Goal: Information Seeking & Learning: Find specific fact

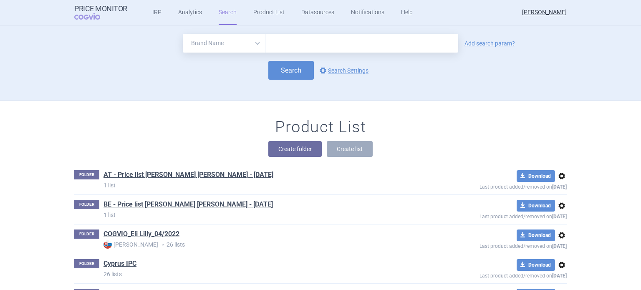
select select "brandName"
click at [473, 45] on link "Add search param?" at bounding box center [490, 43] width 51 height 6
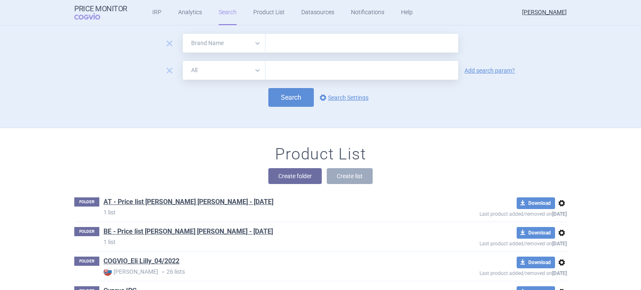
click at [255, 68] on select "All Brand Name ATC Company Active Substance Country Newer than" at bounding box center [224, 70] width 83 height 19
select select "country"
click at [183, 61] on select "All Brand Name ATC Company Active Substance Country Newer than" at bounding box center [224, 70] width 83 height 19
click at [482, 73] on link "Add search param?" at bounding box center [490, 71] width 51 height 6
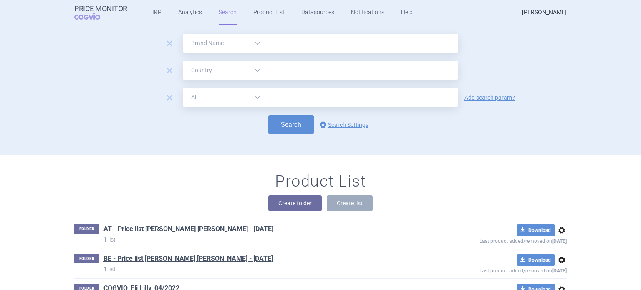
click at [256, 99] on select "All Brand Name ATC Company Active Substance Country Newer than" at bounding box center [224, 97] width 83 height 19
select select "mah"
click at [183, 88] on select "All Brand Name ATC Company Active Substance Country Newer than" at bounding box center [224, 97] width 83 height 19
click at [286, 46] on input "text" at bounding box center [362, 43] width 193 height 19
type input "Omvoh"
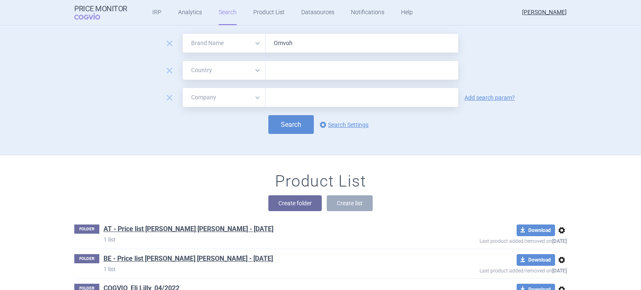
click at [279, 70] on input "text" at bounding box center [362, 70] width 185 height 11
type input "ger"
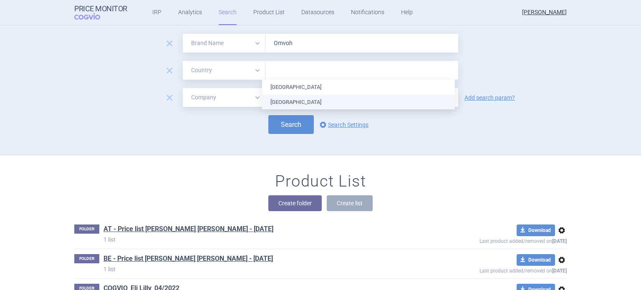
click at [289, 101] on ul "[GEOGRAPHIC_DATA] [GEOGRAPHIC_DATA]" at bounding box center [358, 95] width 193 height 30
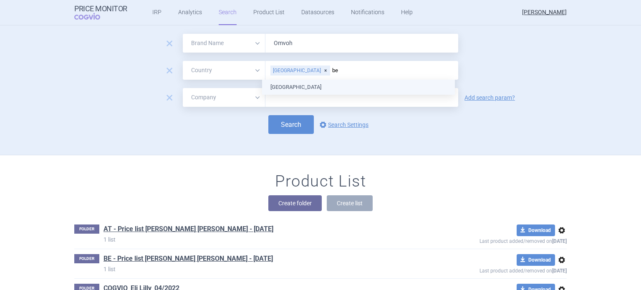
type input "bel"
click at [282, 88] on ul "[GEOGRAPHIC_DATA]" at bounding box center [358, 87] width 193 height 15
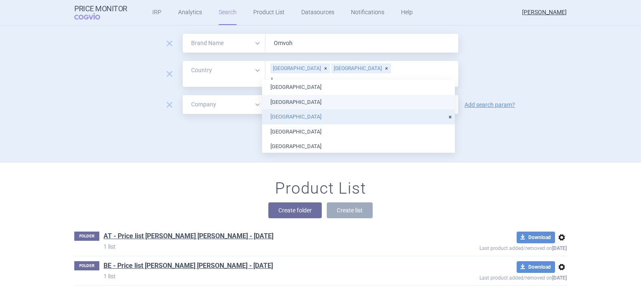
type input "lu"
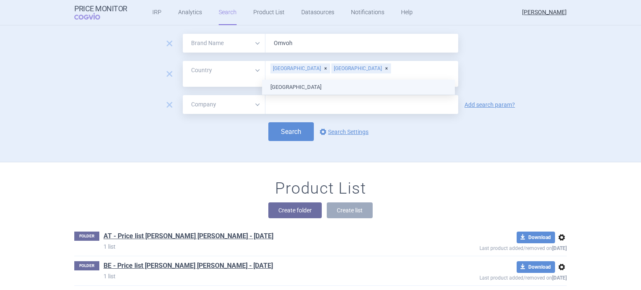
click at [299, 86] on ul "[GEOGRAPHIC_DATA]" at bounding box center [358, 87] width 193 height 15
click at [501, 123] on div "Search options Search Settings" at bounding box center [320, 131] width 493 height 19
click at [305, 100] on input "text" at bounding box center [362, 104] width 193 height 19
type input "Lilly"
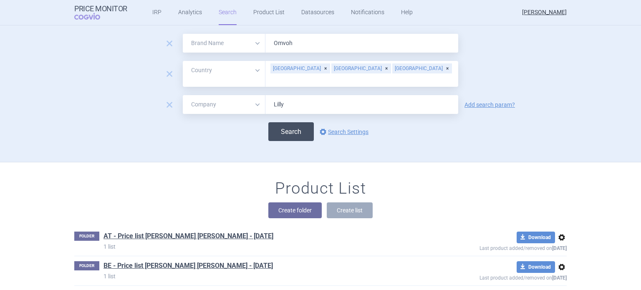
click at [291, 124] on button "Search" at bounding box center [291, 131] width 46 height 19
select select "brandName"
select select "country"
select select "mah"
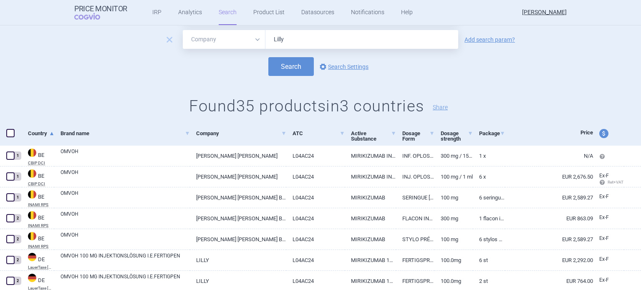
scroll to position [84, 0]
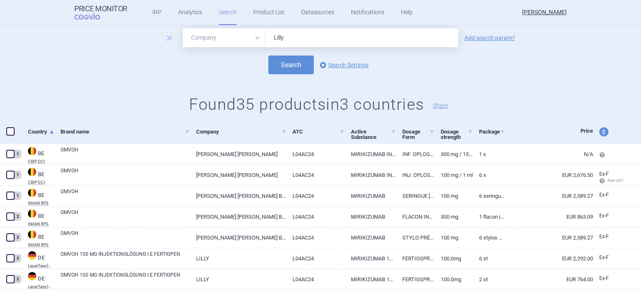
click at [600, 132] on span "price and currency" at bounding box center [604, 131] width 9 height 9
select select "ex-factory"
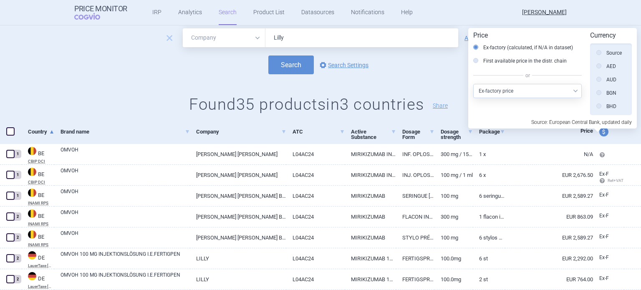
scroll to position [188, 0]
click at [501, 63] on label "First available price in the distr. chain" at bounding box center [520, 61] width 94 height 8
click at [482, 63] on input "First available price in the distr. chain" at bounding box center [478, 61] width 8 height 8
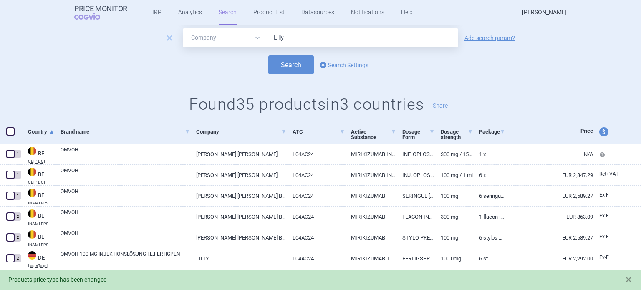
click at [600, 134] on span "price and currency" at bounding box center [604, 131] width 9 height 9
select select "ex-factory"
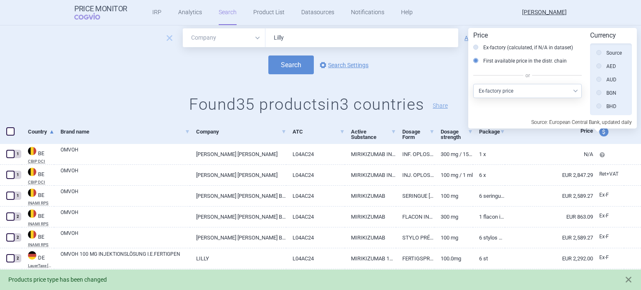
scroll to position [188, 0]
click at [437, 63] on div "Search options Search Settings" at bounding box center [320, 65] width 641 height 19
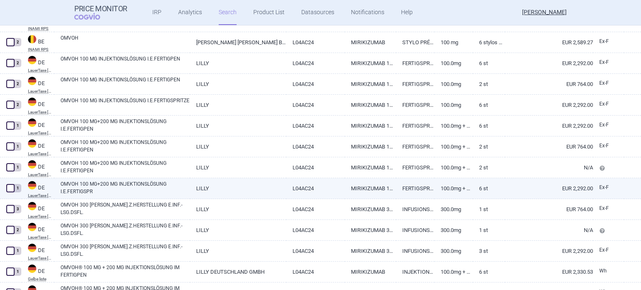
scroll to position [292, 0]
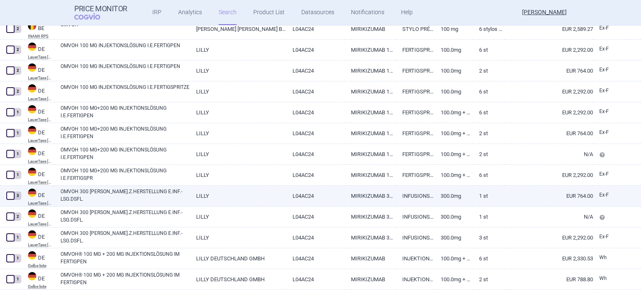
click at [449, 196] on link "300.0mg" at bounding box center [454, 196] width 38 height 20
select select "EUR"
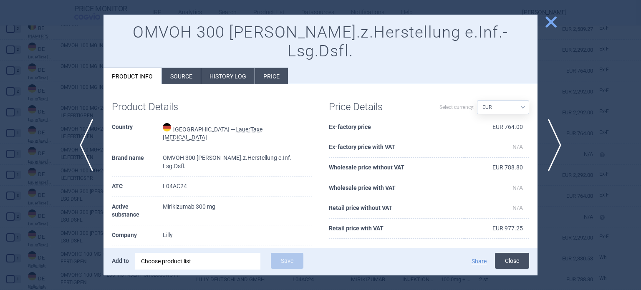
click at [513, 259] on button "Close" at bounding box center [512, 261] width 34 height 16
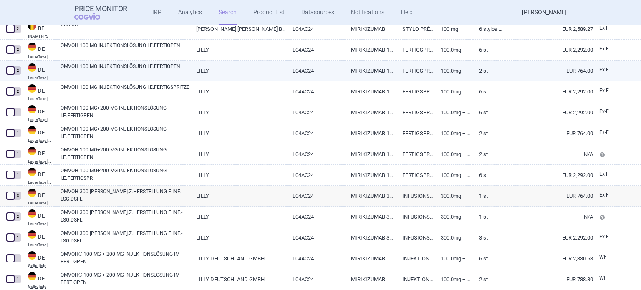
click at [435, 69] on link "100.0mg" at bounding box center [454, 71] width 38 height 20
select select "EUR"
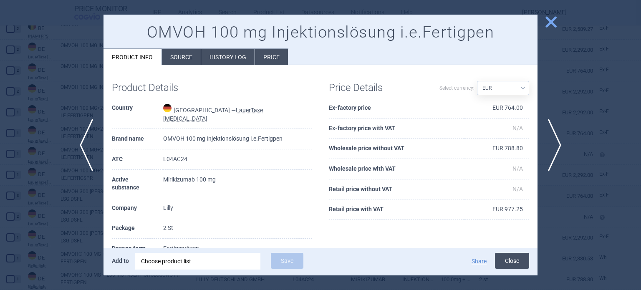
click at [517, 265] on button "Close" at bounding box center [512, 261] width 34 height 16
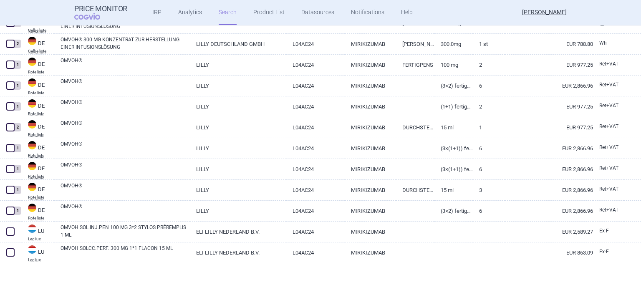
scroll to position [695, 0]
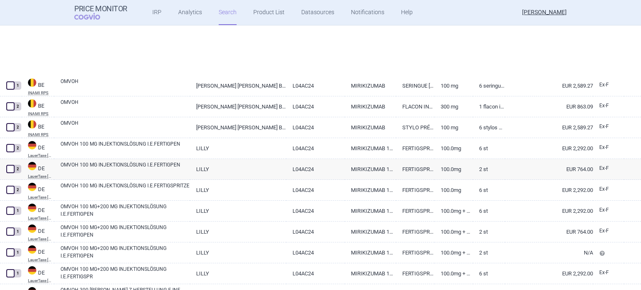
select select "brandName"
select select "country"
select select "mah"
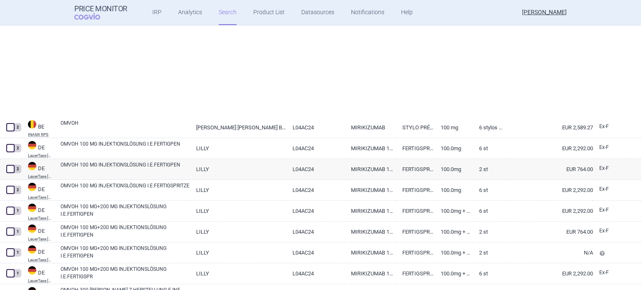
select select "brandName"
select select "country"
select select "mah"
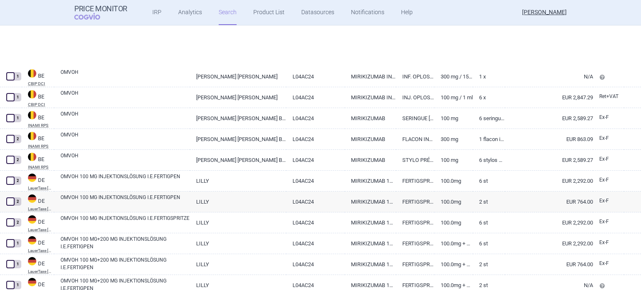
select select "brandName"
select select "country"
select select "mah"
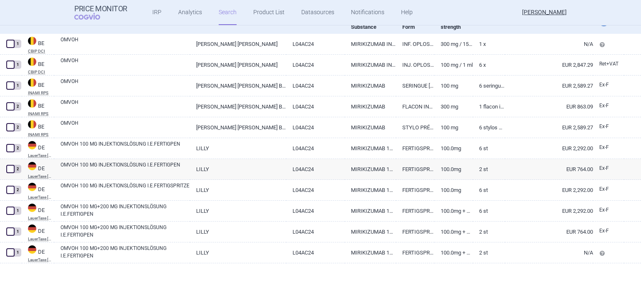
scroll to position [0, 0]
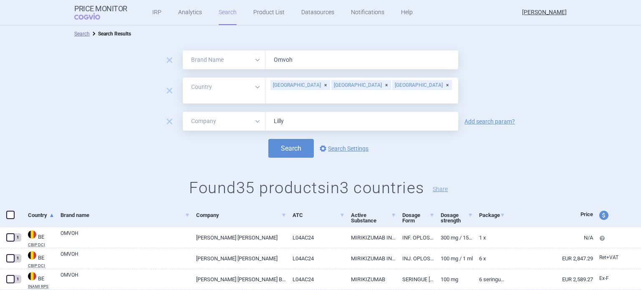
click at [332, 87] on div "[GEOGRAPHIC_DATA]" at bounding box center [362, 85] width 60 height 10
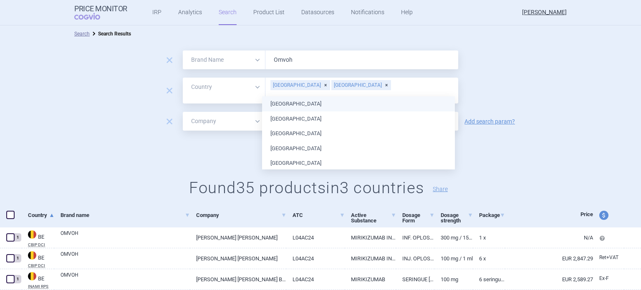
click at [334, 88] on div "[GEOGRAPHIC_DATA]" at bounding box center [362, 85] width 60 height 10
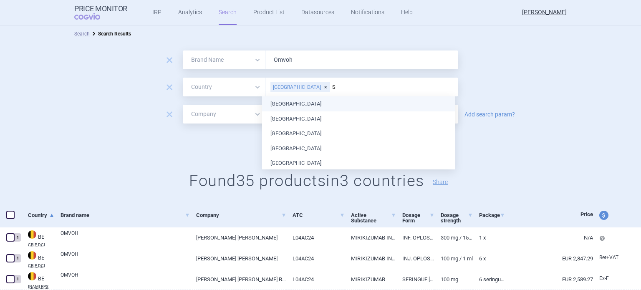
type input "SW"
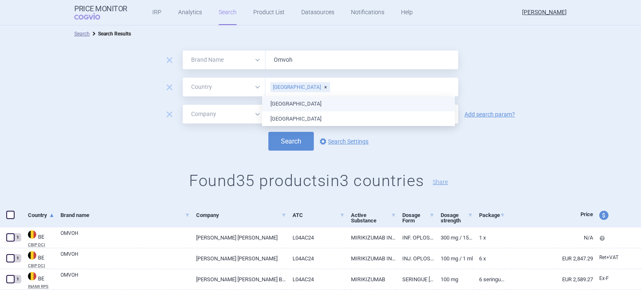
click at [298, 106] on ul "[GEOGRAPHIC_DATA] [GEOGRAPHIC_DATA]" at bounding box center [358, 111] width 193 height 30
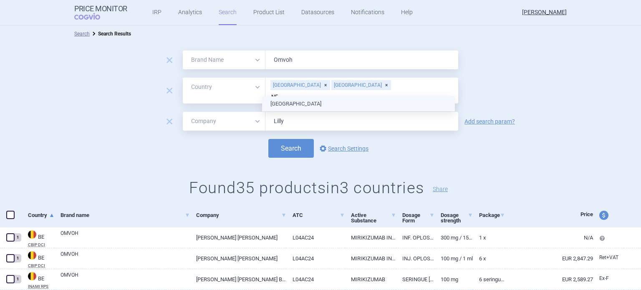
type input "NET"
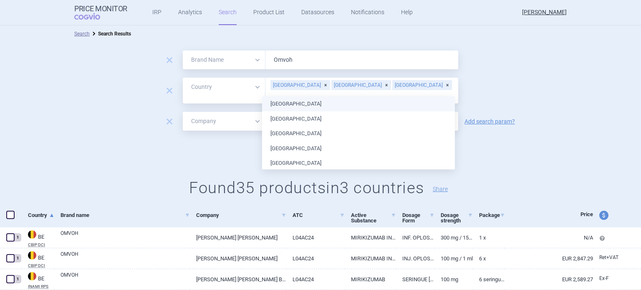
click at [474, 139] on div "Search options Search Settings" at bounding box center [320, 148] width 641 height 19
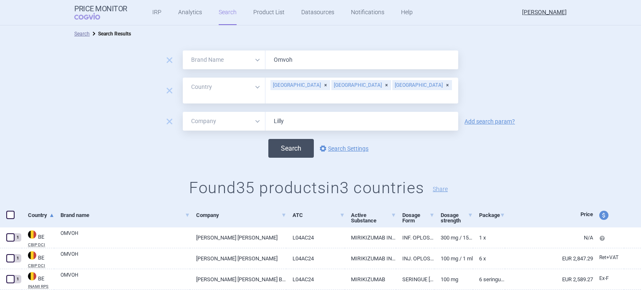
click at [291, 143] on button "Search" at bounding box center [291, 148] width 46 height 19
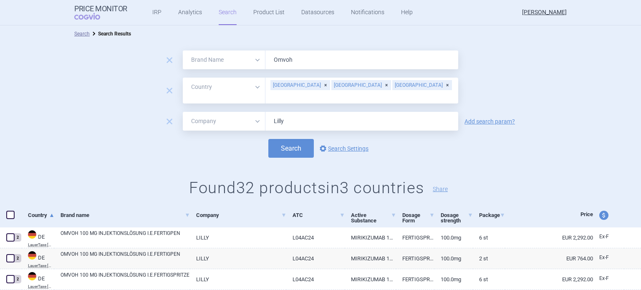
click at [295, 87] on div "[GEOGRAPHIC_DATA]" at bounding box center [301, 85] width 60 height 10
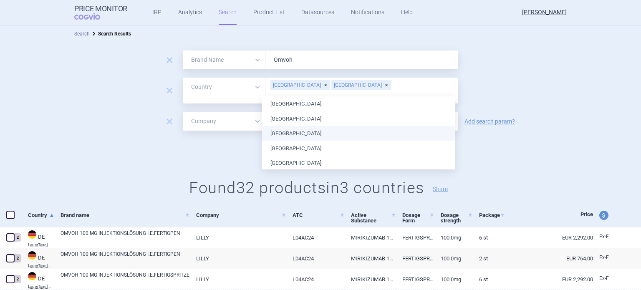
click at [531, 140] on div "Search options Search Settings" at bounding box center [320, 148] width 641 height 19
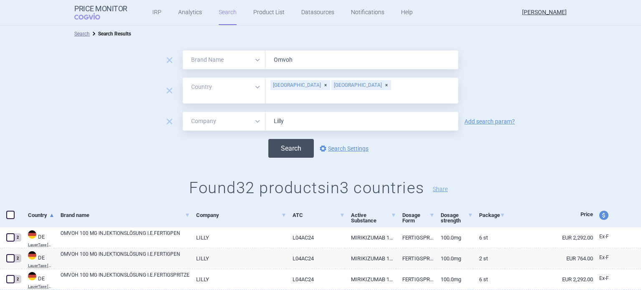
click at [294, 144] on button "Search" at bounding box center [291, 148] width 46 height 19
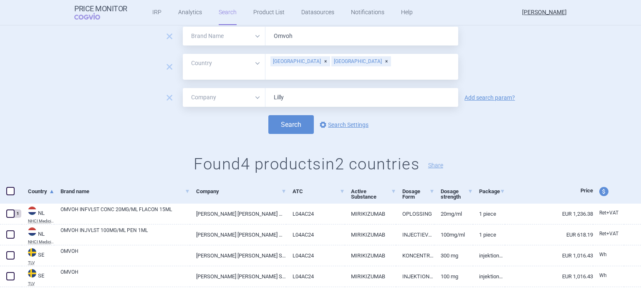
scroll to position [48, 0]
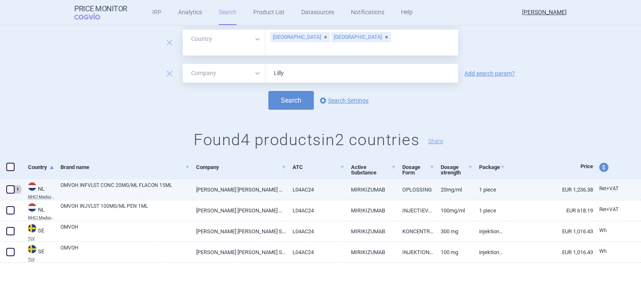
click at [477, 191] on link "1 piece" at bounding box center [489, 190] width 32 height 20
select select "EUR"
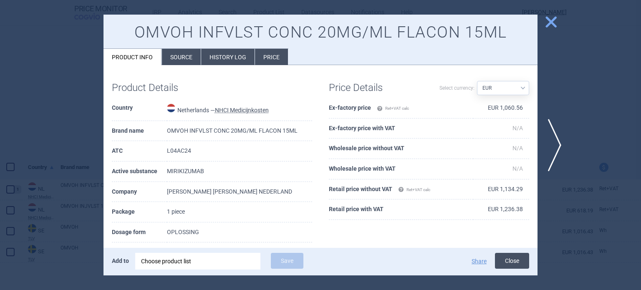
click at [504, 263] on button "Close" at bounding box center [512, 261] width 34 height 16
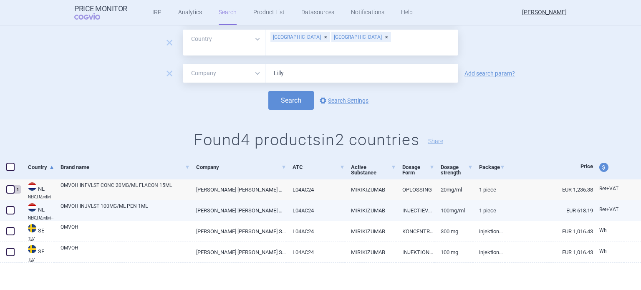
click at [454, 209] on link "100MG/ML" at bounding box center [454, 210] width 38 height 20
select select "EUR"
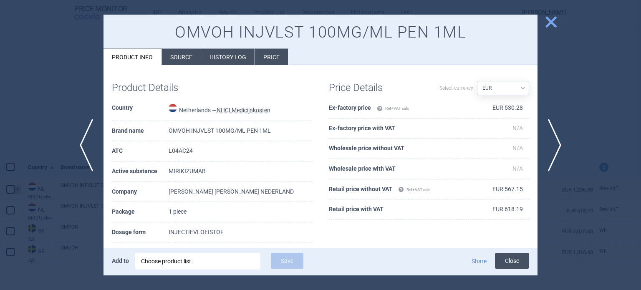
click at [507, 265] on button "Close" at bounding box center [512, 261] width 34 height 16
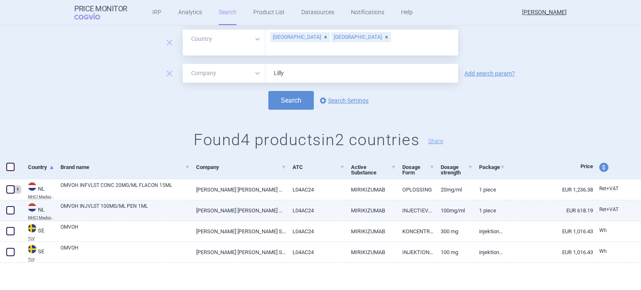
click at [411, 209] on link "INJECTIEVLOEISTOF" at bounding box center [415, 210] width 38 height 20
select select "EUR"
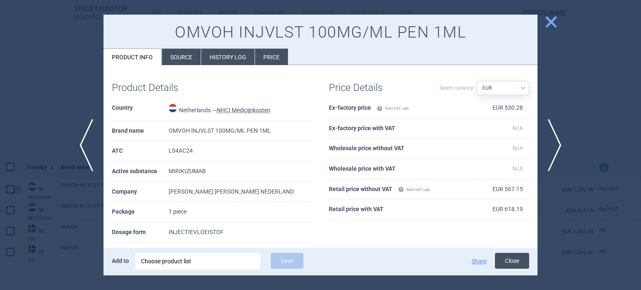
click at [521, 259] on button "Close" at bounding box center [512, 261] width 34 height 16
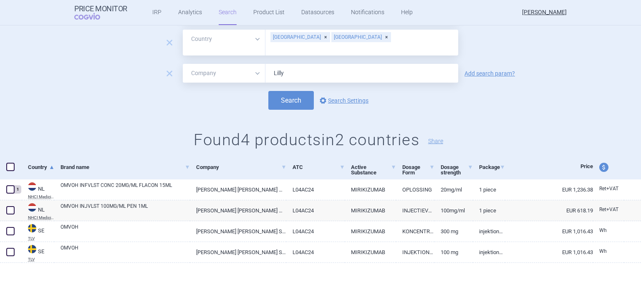
click at [291, 39] on div "[GEOGRAPHIC_DATA]" at bounding box center [301, 37] width 60 height 10
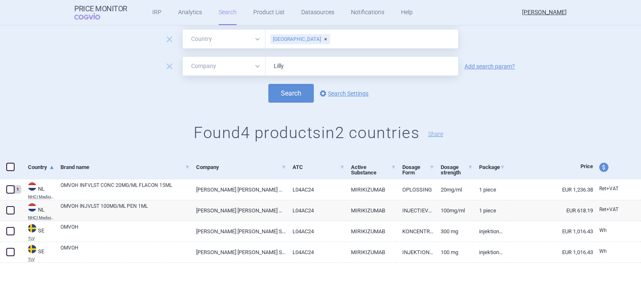
click at [301, 38] on div "[GEOGRAPHIC_DATA]" at bounding box center [301, 39] width 60 height 10
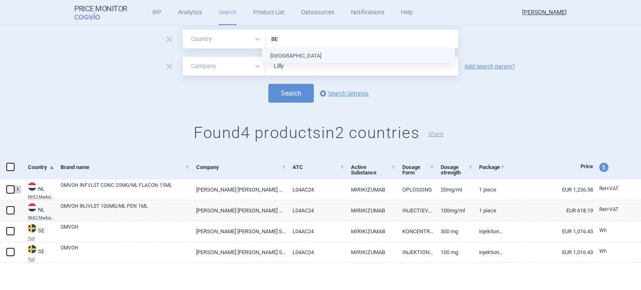
type input "BEL"
click at [284, 58] on ul "[GEOGRAPHIC_DATA]" at bounding box center [358, 55] width 193 height 15
type input "LUX"
click at [289, 54] on ul "[GEOGRAPHIC_DATA]" at bounding box center [358, 55] width 193 height 15
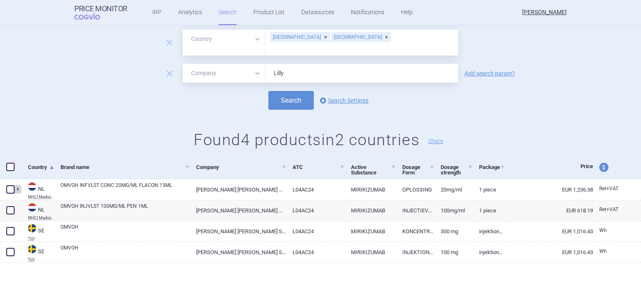
click at [517, 114] on div "remove All Brand Name ATC Company Active Substance Country Newer than Omvoh rem…" at bounding box center [320, 78] width 641 height 169
click at [289, 94] on button "Search" at bounding box center [291, 100] width 46 height 19
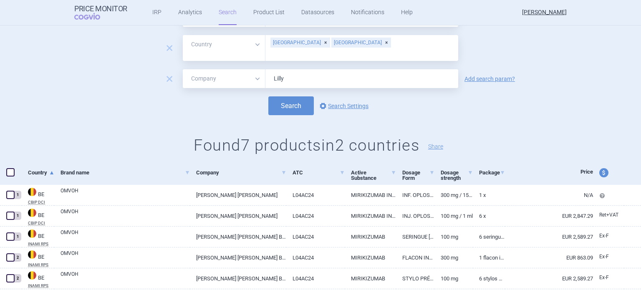
scroll to position [104, 0]
